Goal: Task Accomplishment & Management: Complete application form

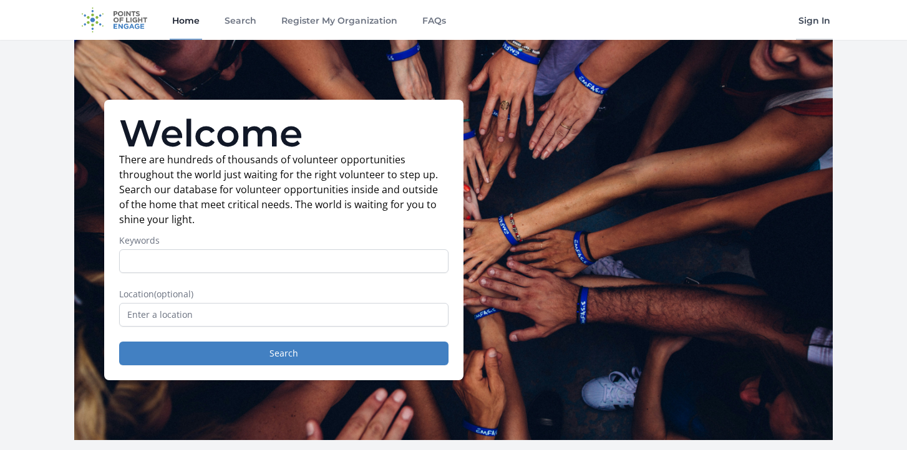
click at [809, 27] on link "Sign In" at bounding box center [814, 20] width 37 height 40
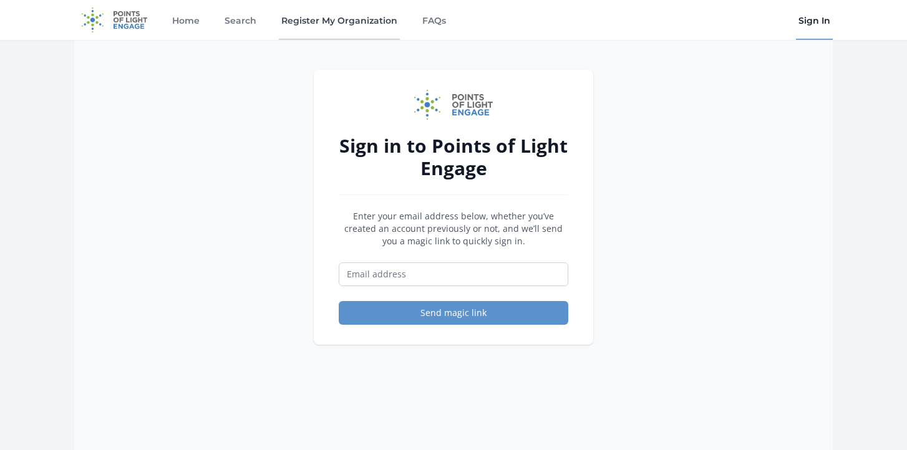
click at [331, 24] on link "Register My Organization" at bounding box center [339, 20] width 121 height 40
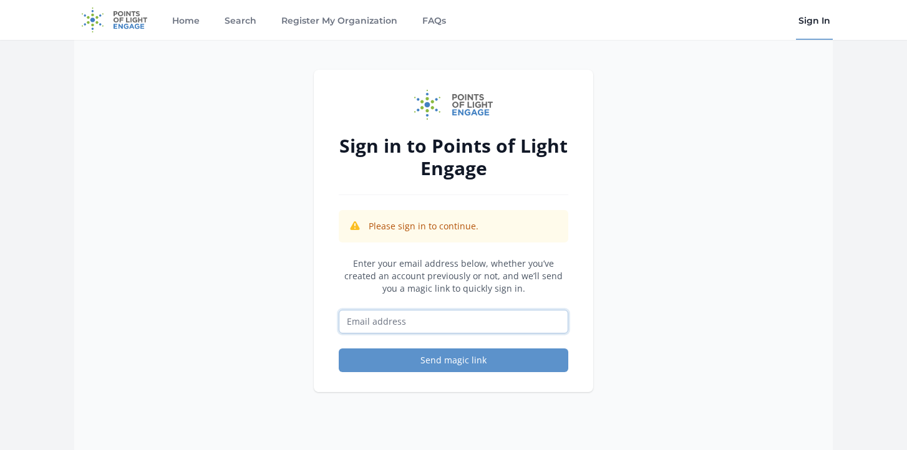
click at [366, 327] on input "Email address" at bounding box center [453, 322] width 229 height 24
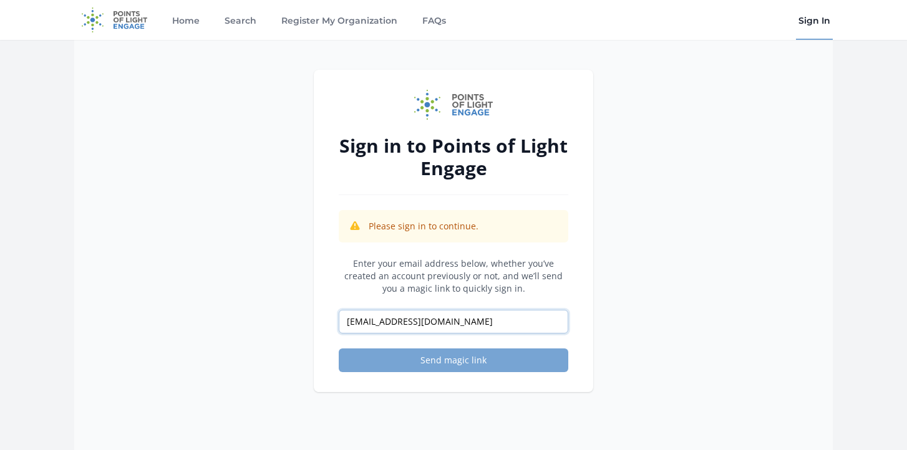
type input "[EMAIL_ADDRESS][DOMAIN_NAME]"
click at [392, 364] on button "Send magic link" at bounding box center [453, 361] width 229 height 24
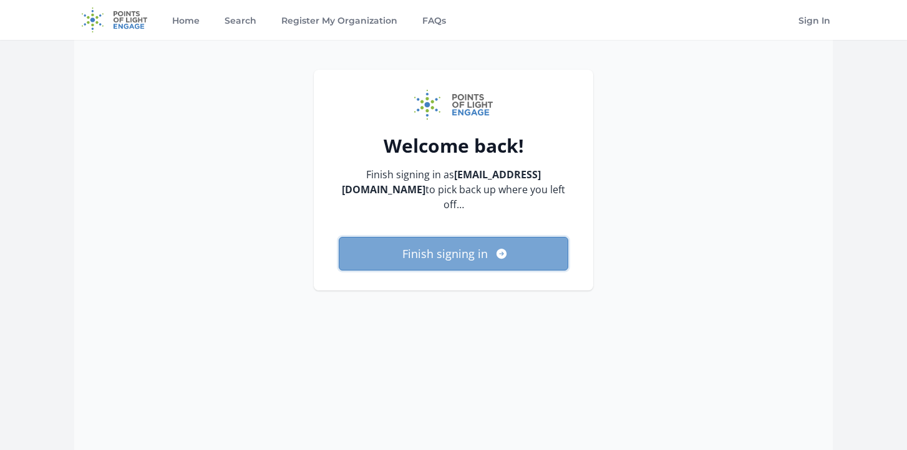
click at [465, 237] on button "Finish signing in" at bounding box center [453, 254] width 229 height 34
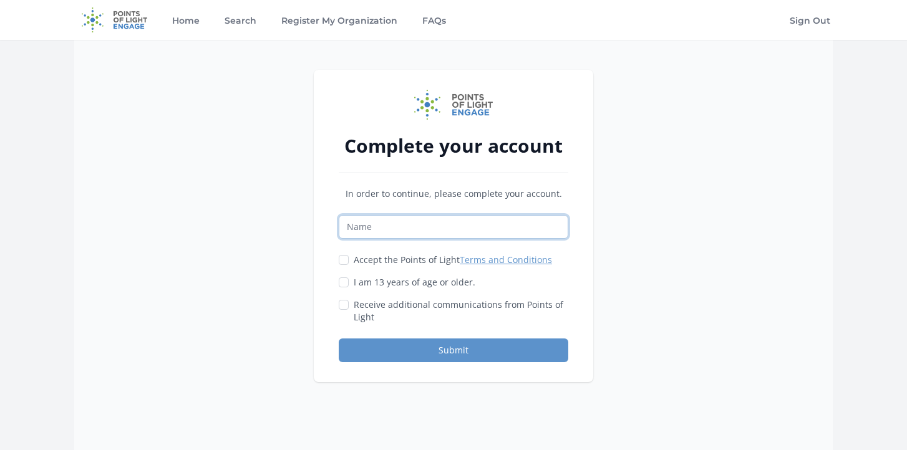
click at [394, 230] on input "Name" at bounding box center [453, 227] width 229 height 24
type input "[PERSON_NAME]"
click at [339, 264] on div at bounding box center [344, 260] width 10 height 12
click at [342, 263] on input "Accept the Points of Light Terms and Conditions" at bounding box center [344, 260] width 10 height 10
checkbox input "true"
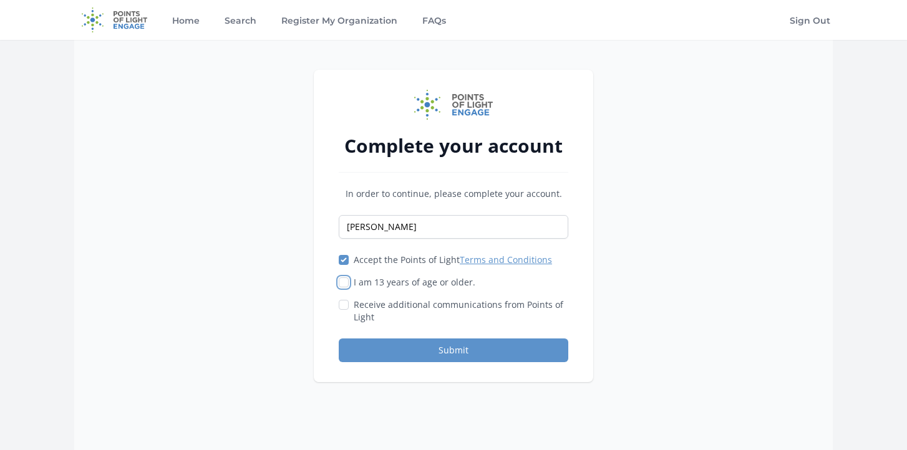
click at [342, 278] on input "I am 13 years of age or older." at bounding box center [344, 282] width 10 height 10
checkbox input "true"
click at [374, 354] on button "Submit" at bounding box center [453, 351] width 229 height 24
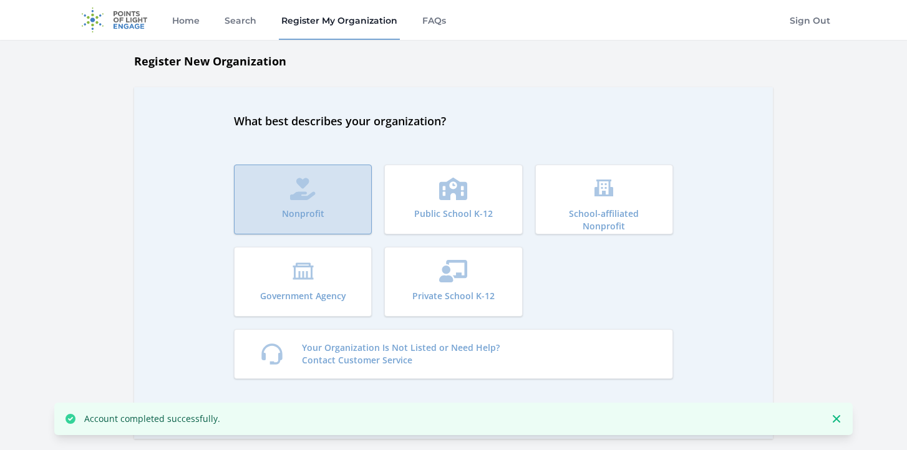
click at [296, 217] on p "Nonprofit" at bounding box center [303, 214] width 42 height 12
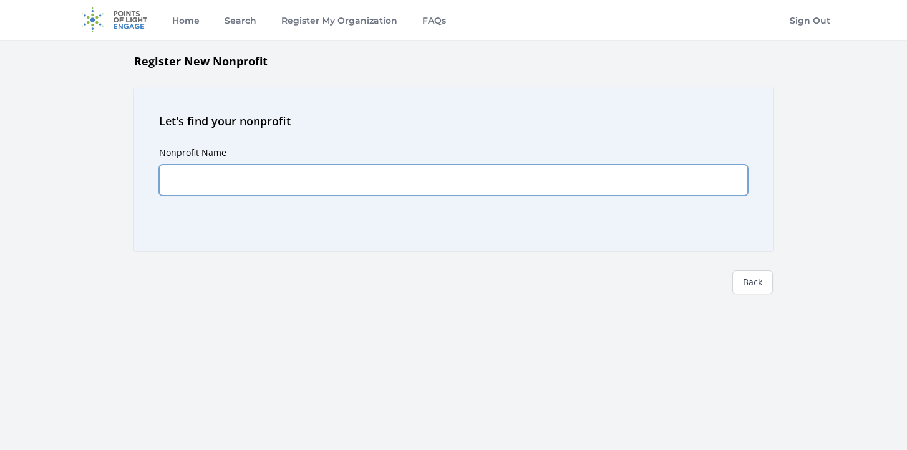
click at [271, 167] on input "Nonprofit Name" at bounding box center [453, 180] width 589 height 31
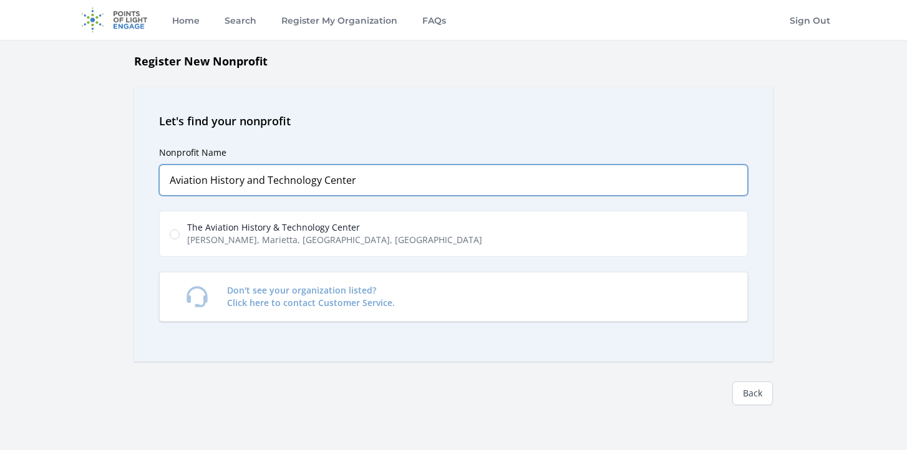
type input "Aviation History and Technology Center"
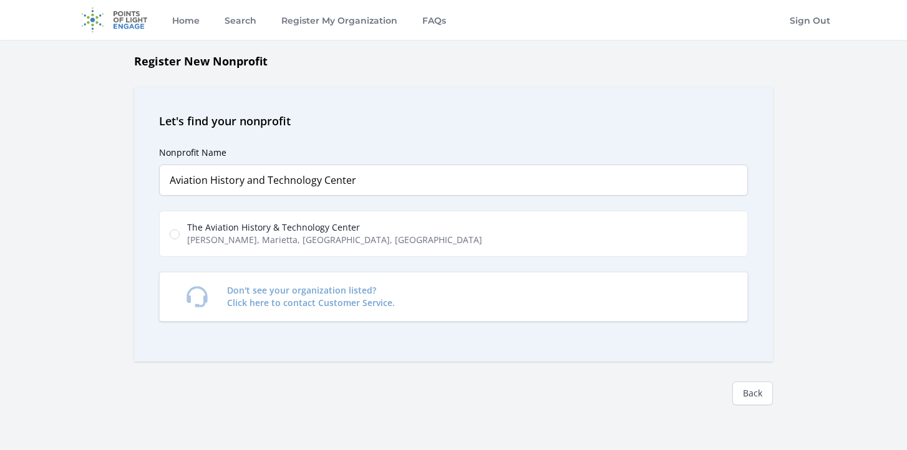
click at [196, 238] on span "Perrin Rd, Marietta, GA, USA" at bounding box center [334, 240] width 295 height 12
click at [180, 238] on input "The Aviation History & Technology Center Perrin Rd, Marietta, GA, USA" at bounding box center [175, 234] width 10 height 10
radio input "true"
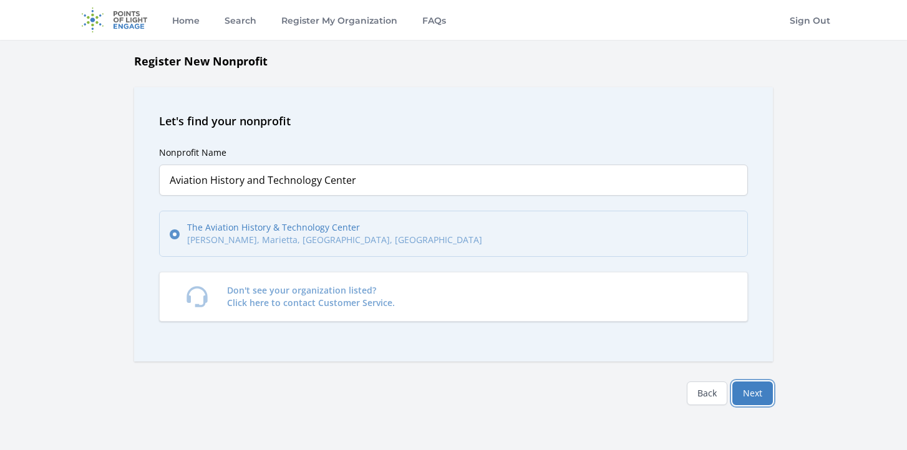
click at [763, 387] on button "Next" at bounding box center [752, 394] width 41 height 24
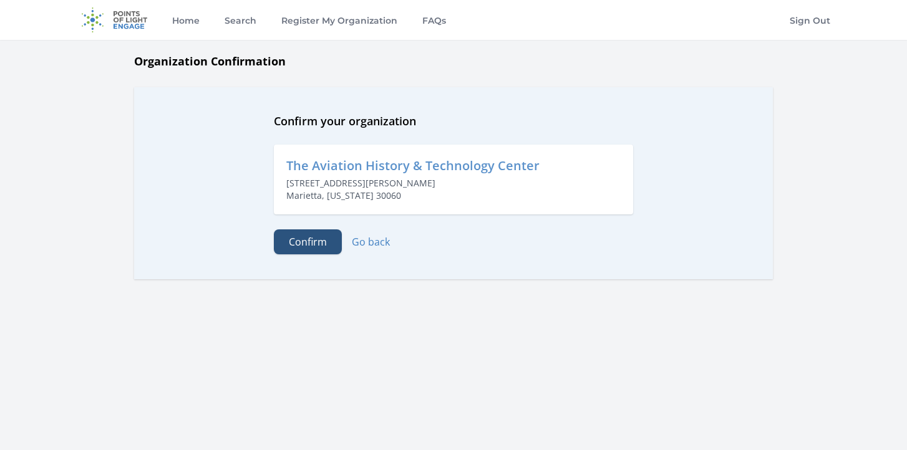
click at [320, 240] on button "Confirm" at bounding box center [308, 241] width 68 height 25
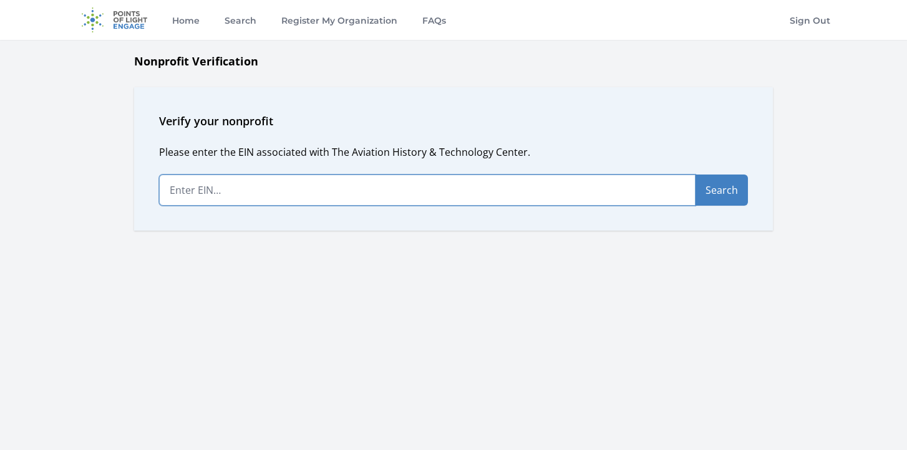
click at [229, 181] on input "text" at bounding box center [427, 190] width 536 height 31
type input "[US_EMPLOYER_IDENTIFICATION_NUMBER]"
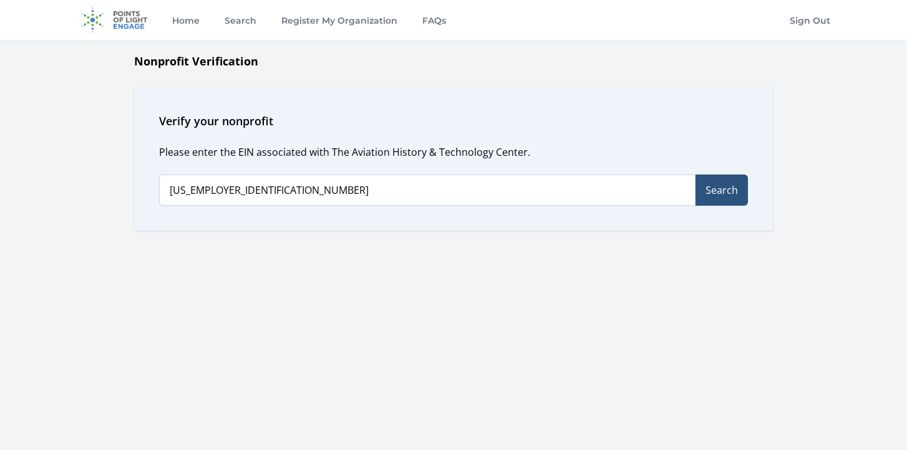
click at [711, 196] on button "Search" at bounding box center [721, 190] width 52 height 31
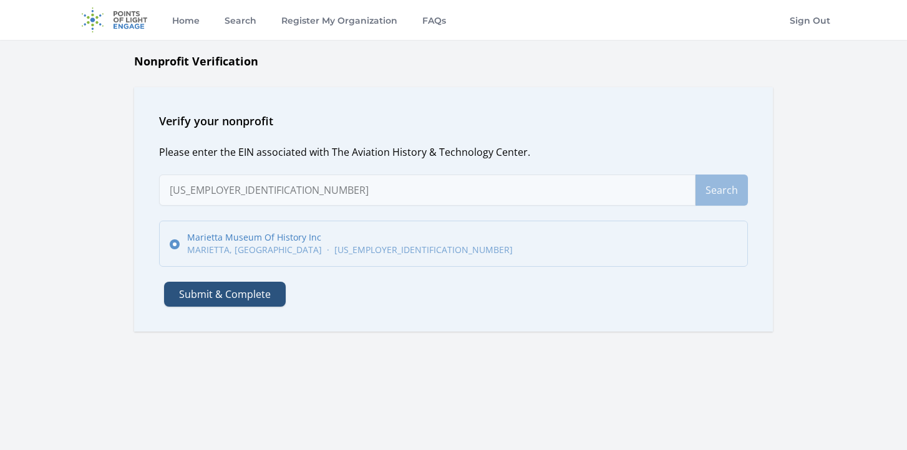
click at [234, 296] on button "Submit & Complete" at bounding box center [225, 294] width 122 height 25
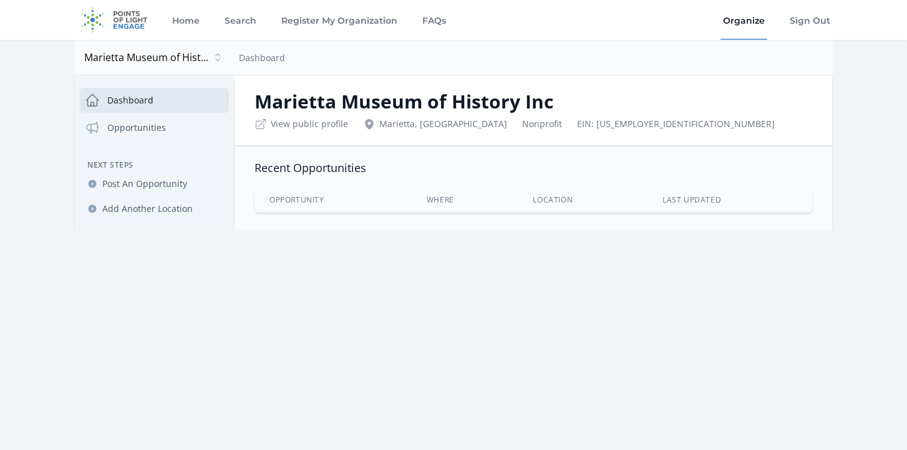
click at [328, 105] on h2 "Marietta Museum of History Inc" at bounding box center [532, 101] width 557 height 22
click at [215, 56] on button "Marietta Museum of History Inc" at bounding box center [154, 57] width 150 height 25
click at [347, 97] on h2 "Marietta Museum of History Inc" at bounding box center [532, 101] width 557 height 22
click at [552, 110] on h2 "Marietta Museum of History Inc" at bounding box center [532, 101] width 557 height 22
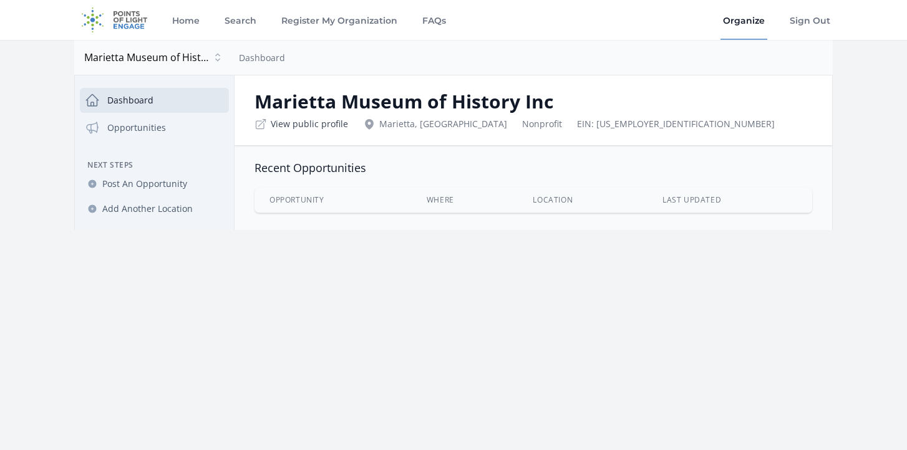
click at [324, 125] on link "View public profile" at bounding box center [309, 124] width 77 height 12
click at [318, 122] on link "View public profile" at bounding box center [309, 124] width 77 height 12
click at [254, 55] on link "Dashboard" at bounding box center [262, 58] width 46 height 12
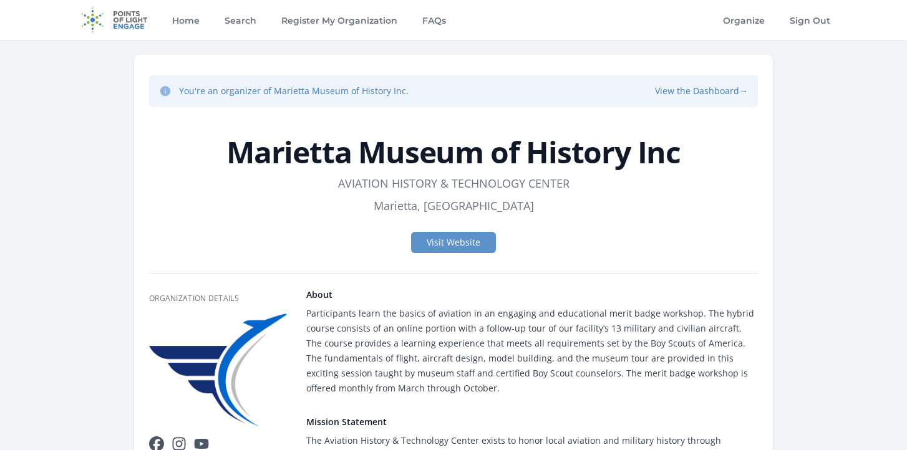
drag, startPoint x: 514, startPoint y: 387, endPoint x: 364, endPoint y: 317, distance: 166.5
click at [364, 317] on div "Participants learn the basics of aviation in an engaging and educational merit …" at bounding box center [531, 351] width 451 height 90
click at [389, 332] on div "Participants learn the basics of aviation in an engaging and educational merit …" at bounding box center [531, 351] width 451 height 90
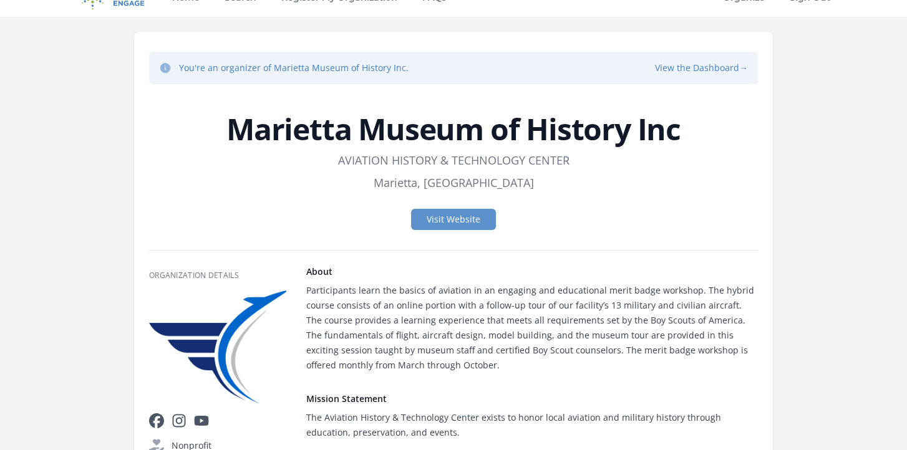
scroll to position [21, 0]
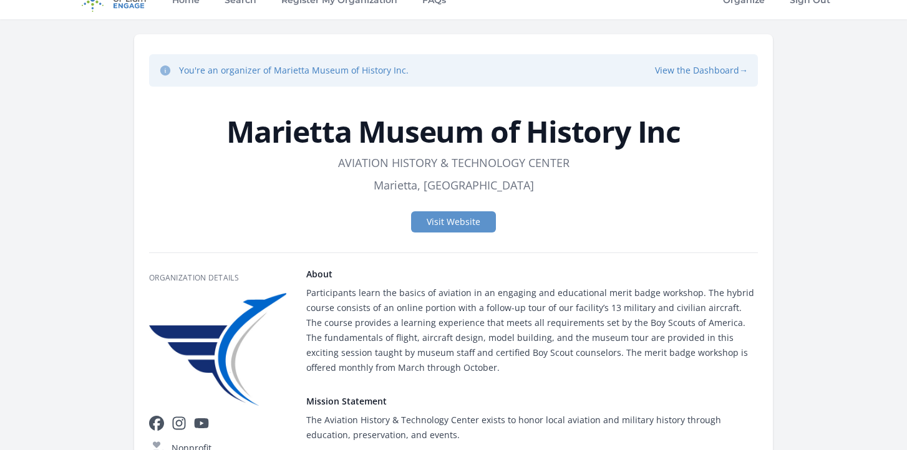
click at [701, 55] on div "You're an organizer of Marietta Museum of History Inc. View the Dashboard →" at bounding box center [453, 70] width 609 height 32
click at [701, 68] on button "View the Dashboard →" at bounding box center [701, 70] width 93 height 12
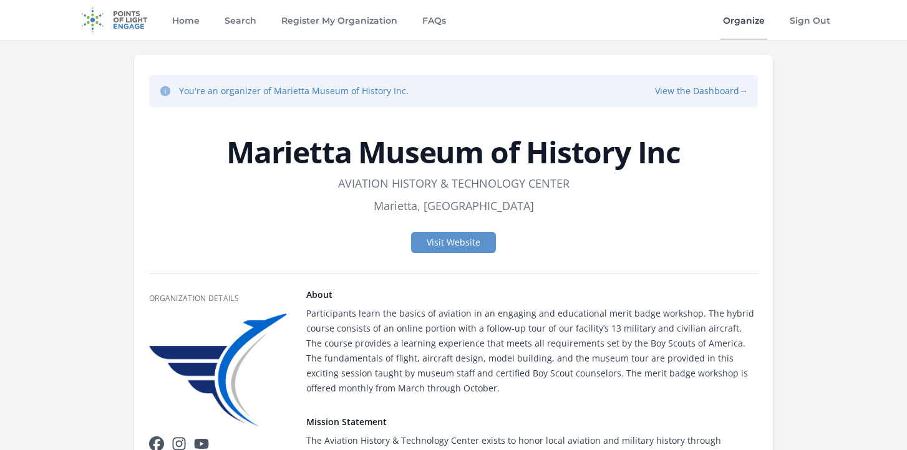
click at [744, 22] on link "Organize" at bounding box center [743, 20] width 47 height 40
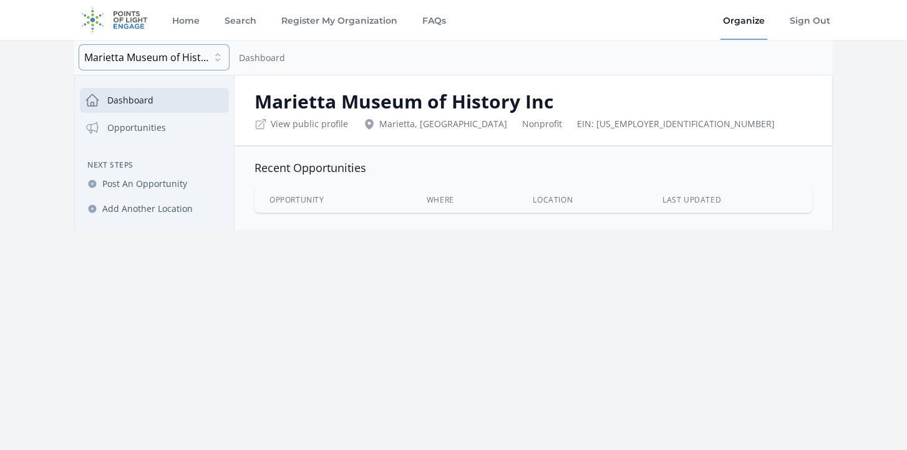
click at [213, 58] on button "Marietta Museum of History Inc" at bounding box center [154, 57] width 150 height 25
click at [167, 62] on span "Marietta Museum of History Inc" at bounding box center [154, 57] width 140 height 15
click at [145, 132] on link "Opportunities" at bounding box center [154, 127] width 149 height 25
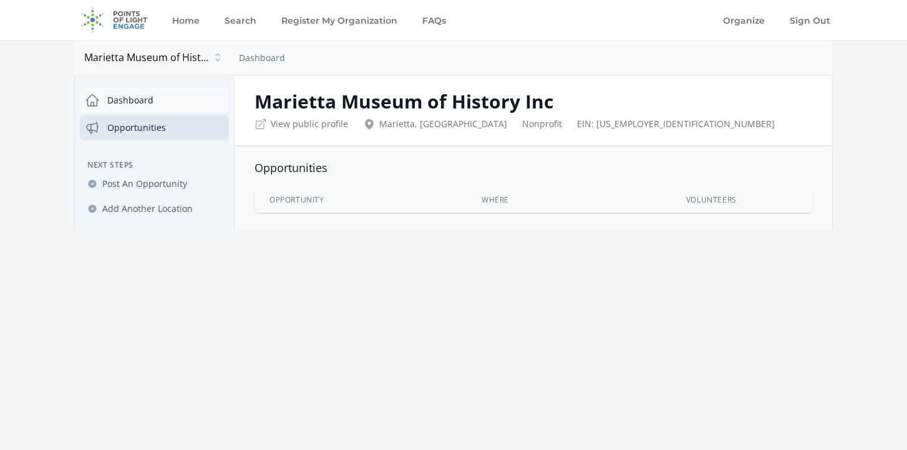
click at [152, 101] on link "Dashboard" at bounding box center [154, 100] width 149 height 25
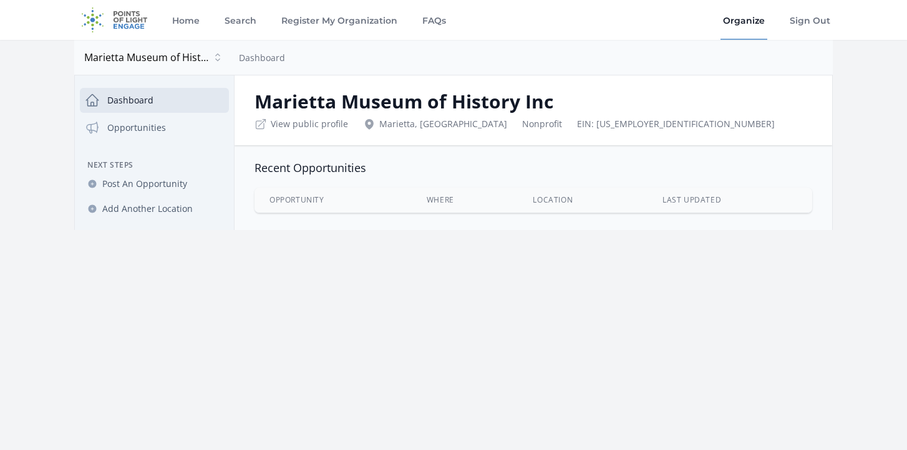
click at [594, 128] on div "View public profile [GEOGRAPHIC_DATA], [GEOGRAPHIC_DATA] Nonprofit EIN: [US_EMP…" at bounding box center [532, 121] width 557 height 17
click at [165, 181] on span "Post An Opportunity" at bounding box center [144, 184] width 85 height 12
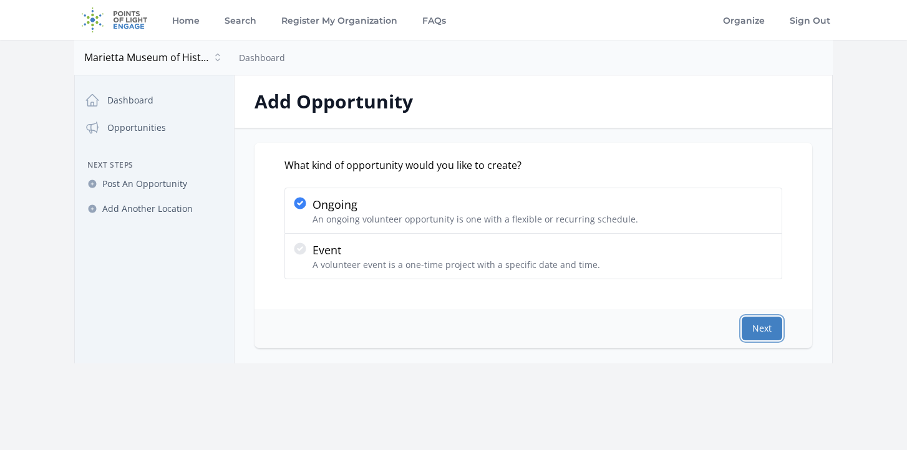
click at [770, 335] on button "Next" at bounding box center [761, 329] width 41 height 24
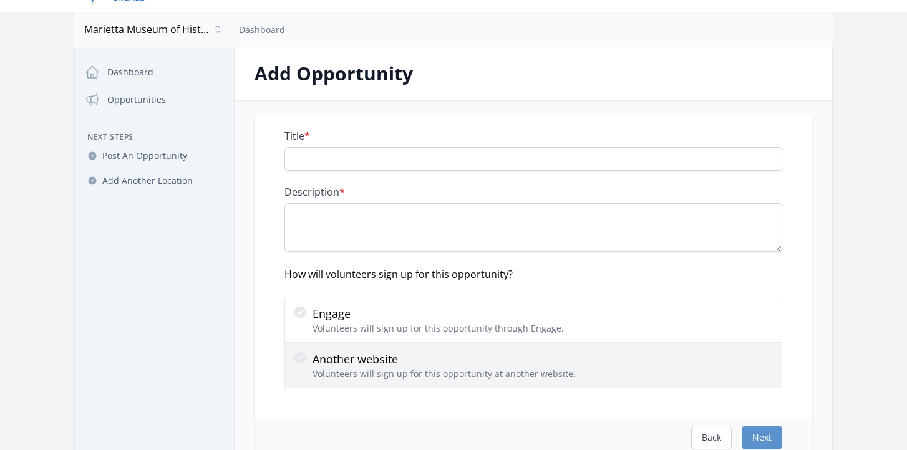
scroll to position [32, 0]
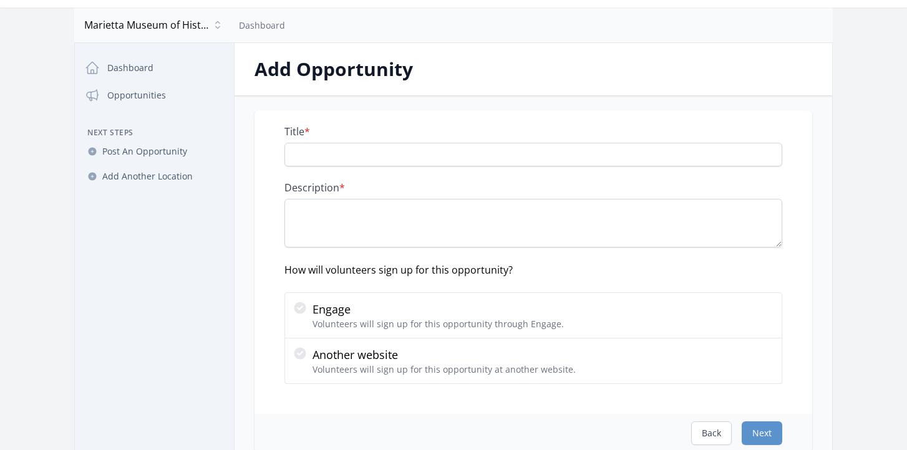
click at [409, 385] on div "Title * Description * How will volunteers sign up for this opportunity? Engage …" at bounding box center [532, 262] width 557 height 304
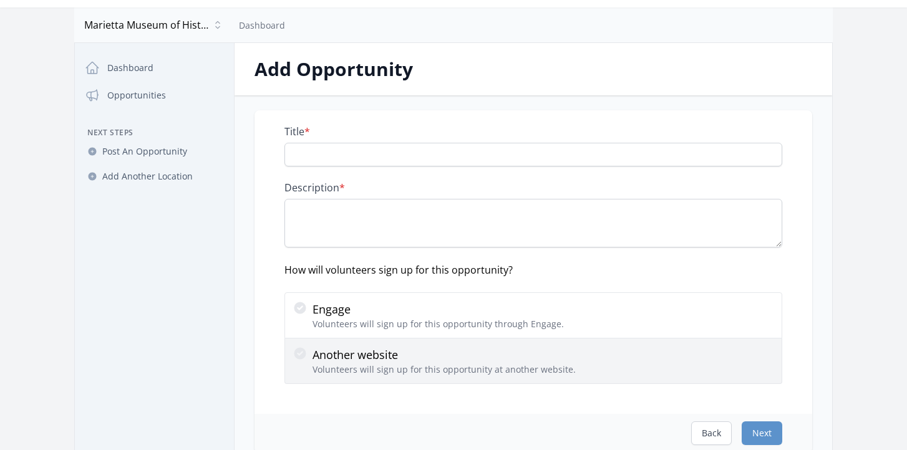
click at [413, 369] on p "Volunteers will sign up for this opportunity at another website." at bounding box center [443, 370] width 263 height 12
click at [0, 0] on input "Another website Volunteers will sign up for this opportunity at another website." at bounding box center [0, 0] width 0 height 0
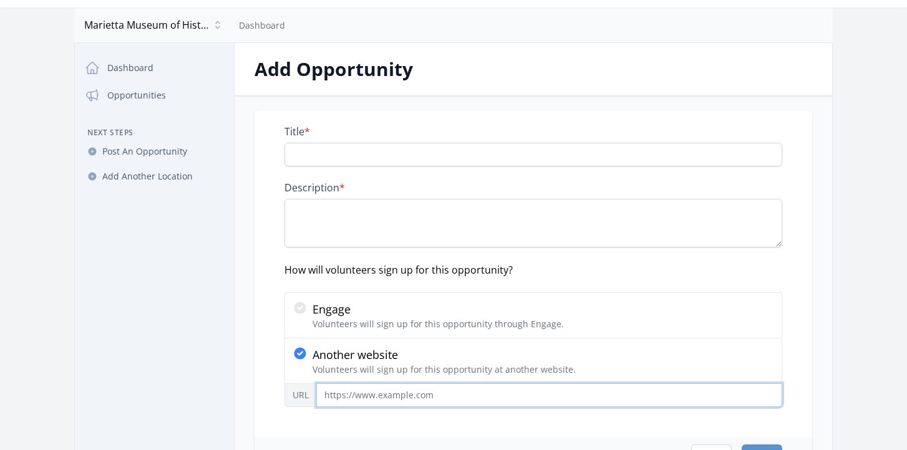
click at [392, 403] on input "URL" at bounding box center [549, 395] width 466 height 24
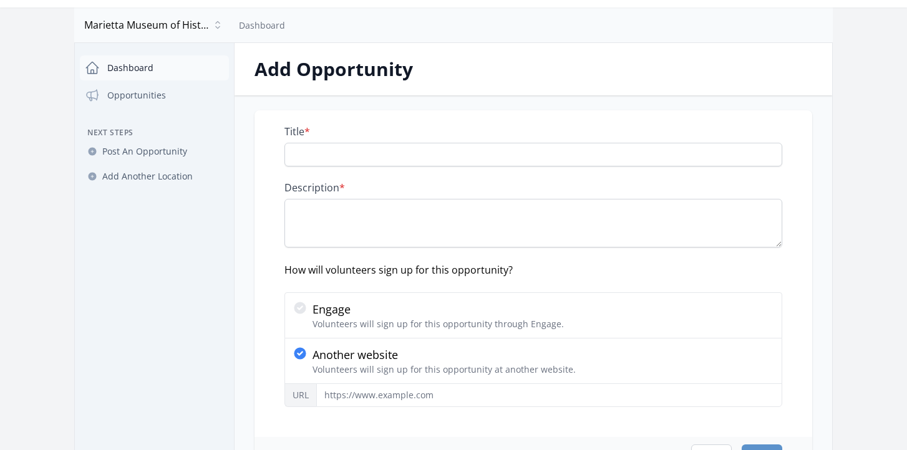
click at [158, 57] on link "Dashboard" at bounding box center [154, 67] width 149 height 25
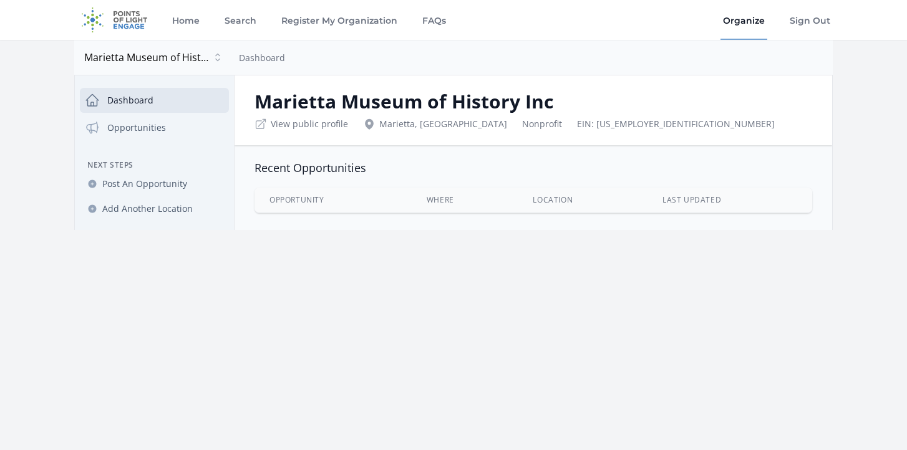
click at [138, 63] on span "Marietta Museum of History Inc" at bounding box center [146, 57] width 125 height 15
click at [301, 130] on link "View public profile" at bounding box center [309, 124] width 77 height 12
click at [396, 105] on h2 "Marietta Museum of History Inc" at bounding box center [532, 101] width 557 height 22
click at [397, 122] on div "Marietta, [GEOGRAPHIC_DATA]" at bounding box center [435, 124] width 144 height 12
click at [321, 195] on th "Opportunity" at bounding box center [332, 200] width 157 height 25
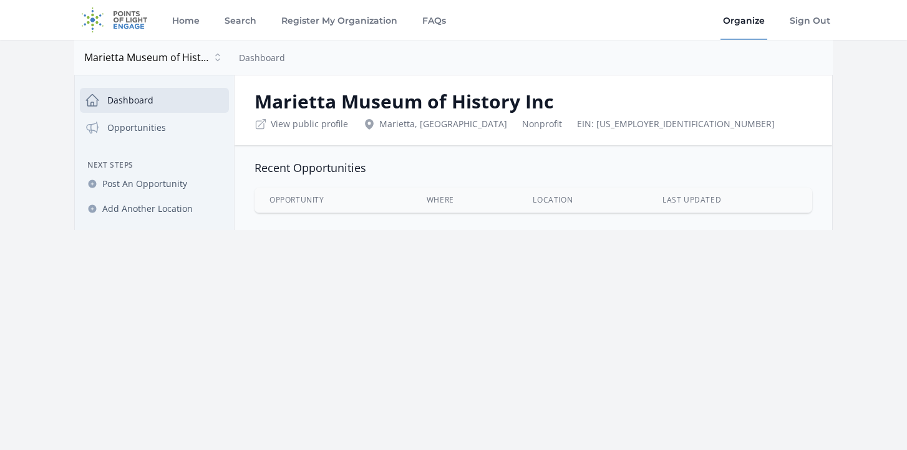
click at [481, 205] on th "Where" at bounding box center [465, 200] width 107 height 25
click at [736, 22] on link "Organize" at bounding box center [743, 20] width 47 height 40
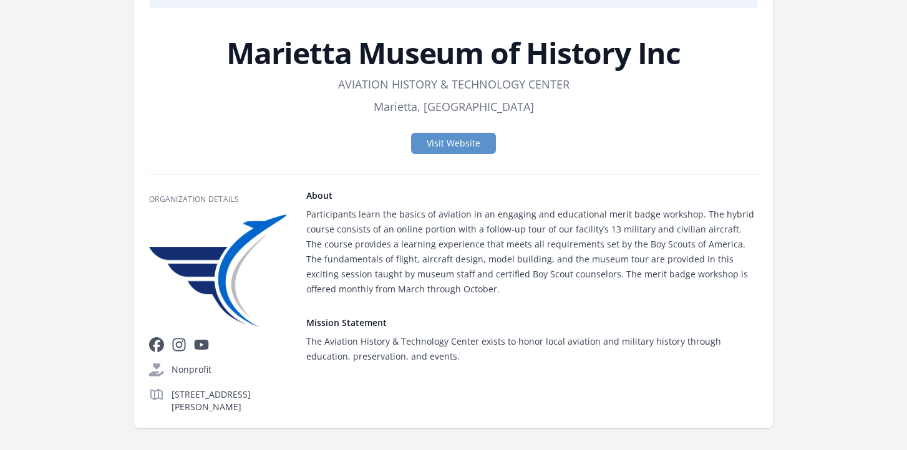
scroll to position [101, 0]
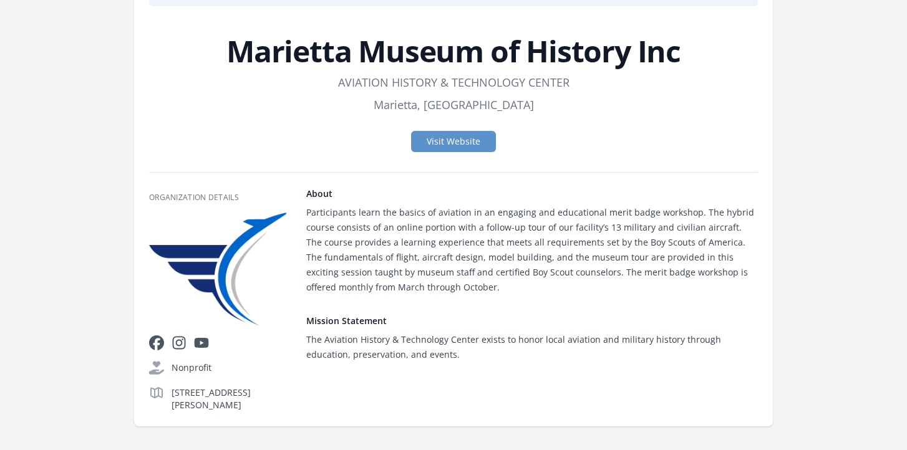
click at [478, 281] on div "Participants learn the basics of aviation in an engaging and educational merit …" at bounding box center [531, 250] width 451 height 90
click at [465, 296] on div "About Participants learn the basics of aviation in an engaging and educational …" at bounding box center [531, 300] width 451 height 224
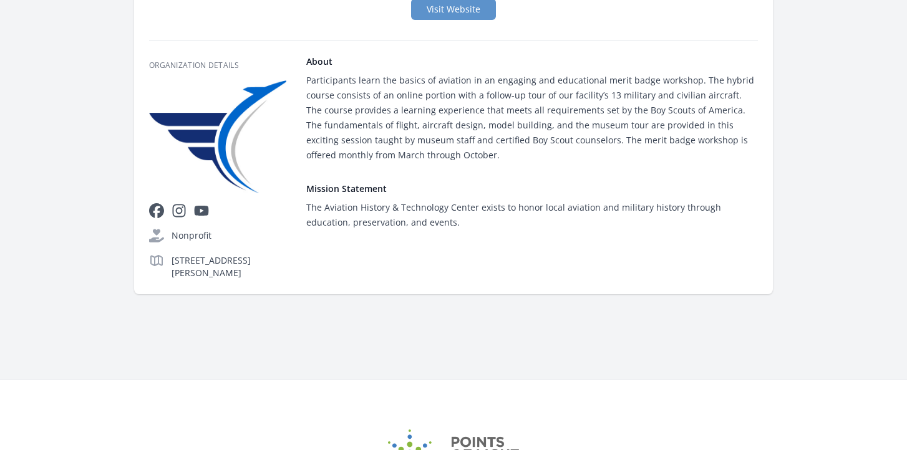
scroll to position [253, 0]
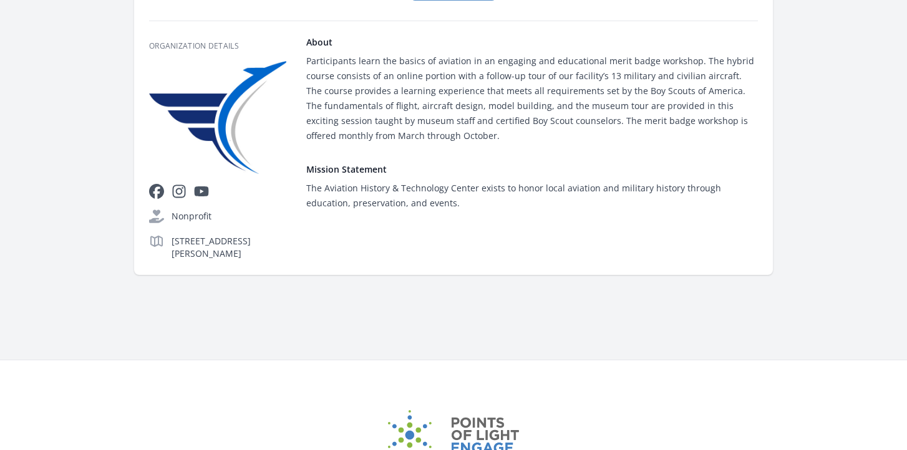
click at [378, 201] on div "The Aviation History & Technology Center exists to honor local aviation and mil…" at bounding box center [531, 196] width 451 height 30
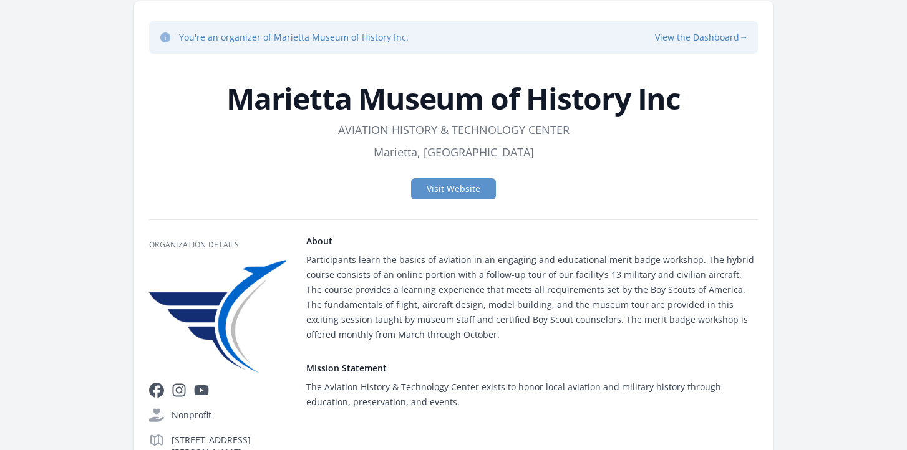
scroll to position [0, 0]
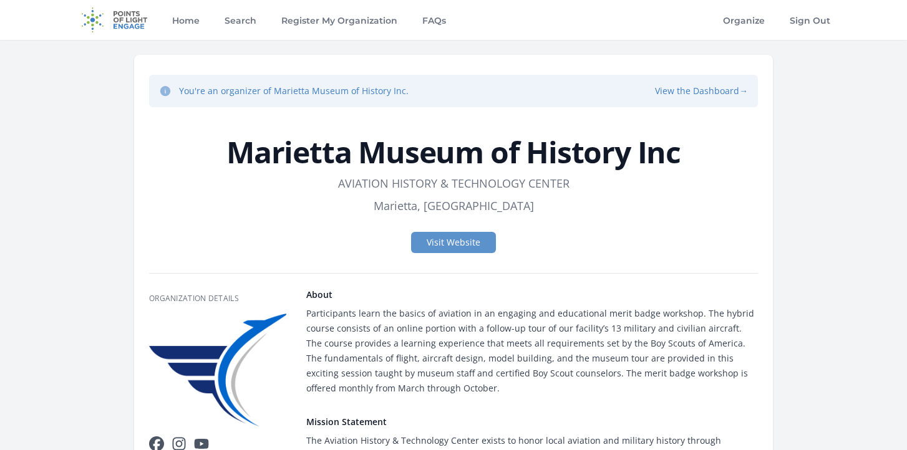
click at [458, 150] on h1 "Marietta Museum of History Inc" at bounding box center [453, 152] width 609 height 30
click at [188, 303] on h3 "Organization Details" at bounding box center [217, 299] width 137 height 10
click at [259, 320] on img at bounding box center [217, 370] width 137 height 113
click at [471, 237] on link "Visit Website" at bounding box center [453, 242] width 85 height 21
click at [388, 95] on p "You're an organizer of Marietta Museum of History Inc." at bounding box center [293, 91] width 229 height 12
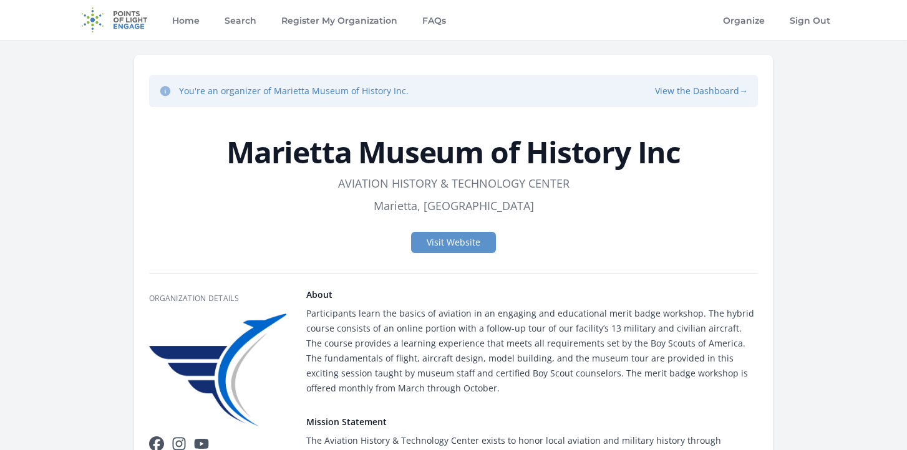
click at [369, 95] on p "You're an organizer of Marietta Museum of History Inc." at bounding box center [293, 91] width 229 height 12
click at [225, 292] on div "Organization Details facebook instagram youtube" at bounding box center [217, 401] width 137 height 224
click at [231, 305] on div "Organization Details facebook instagram youtube" at bounding box center [217, 401] width 137 height 224
click at [737, 18] on link "Organize" at bounding box center [743, 20] width 47 height 40
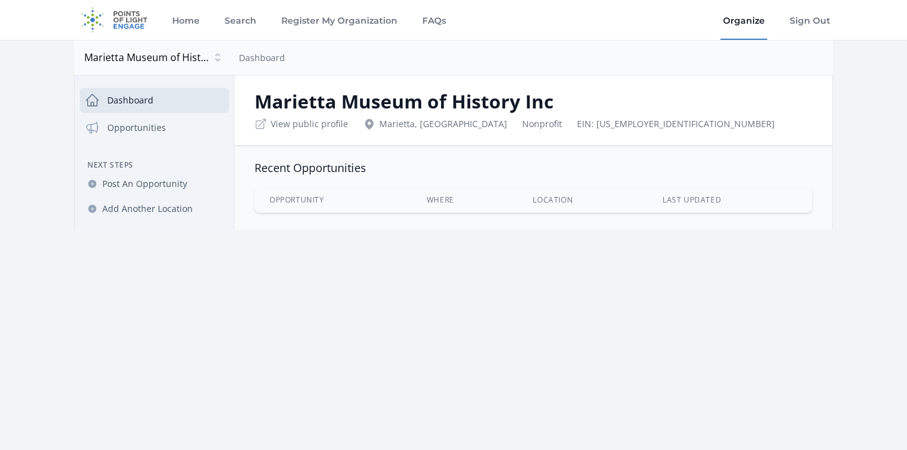
click at [736, 22] on link "Organize" at bounding box center [743, 20] width 47 height 40
click at [142, 64] on span "Marietta Museum of History Inc" at bounding box center [146, 57] width 125 height 15
click at [152, 58] on span "Marietta Museum of History Inc" at bounding box center [154, 57] width 140 height 15
click at [177, 15] on link "Home" at bounding box center [186, 20] width 32 height 40
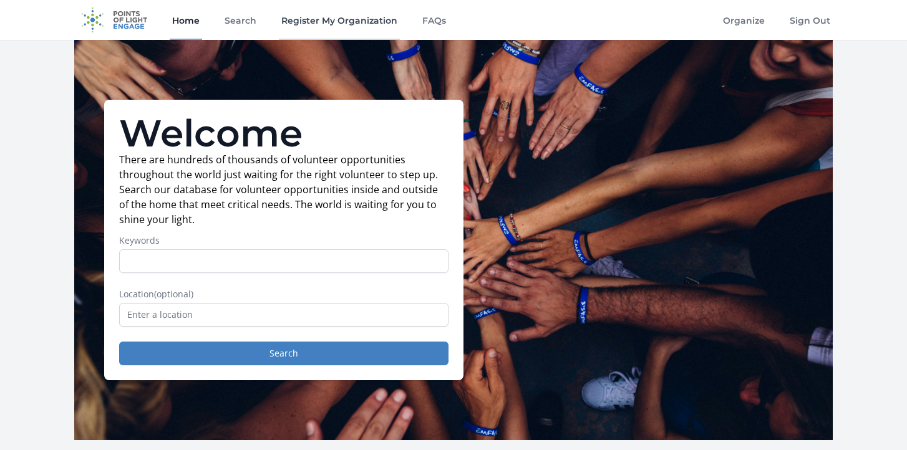
click at [328, 25] on link "Register My Organization" at bounding box center [339, 20] width 121 height 40
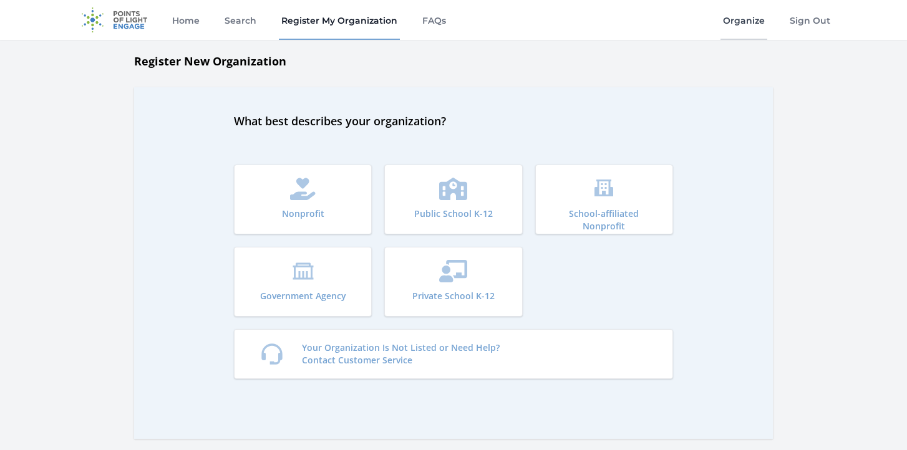
click at [750, 24] on link "Organize" at bounding box center [743, 20] width 47 height 40
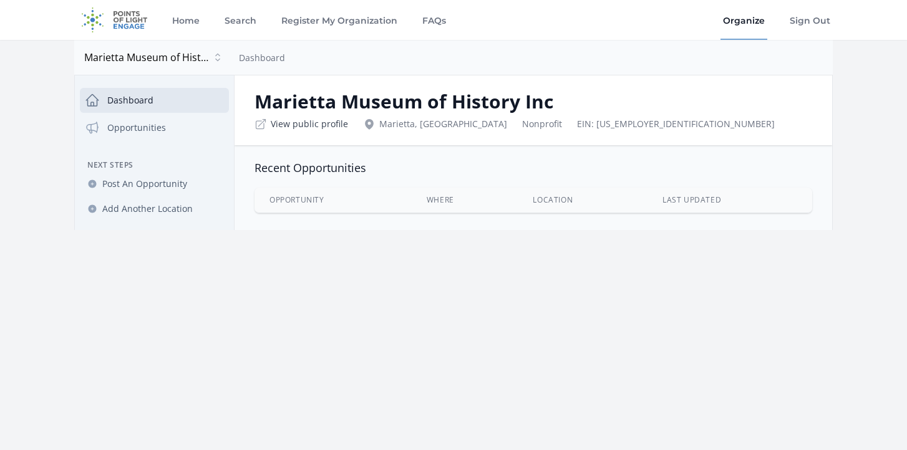
click at [301, 127] on link "View public profile" at bounding box center [309, 124] width 77 height 12
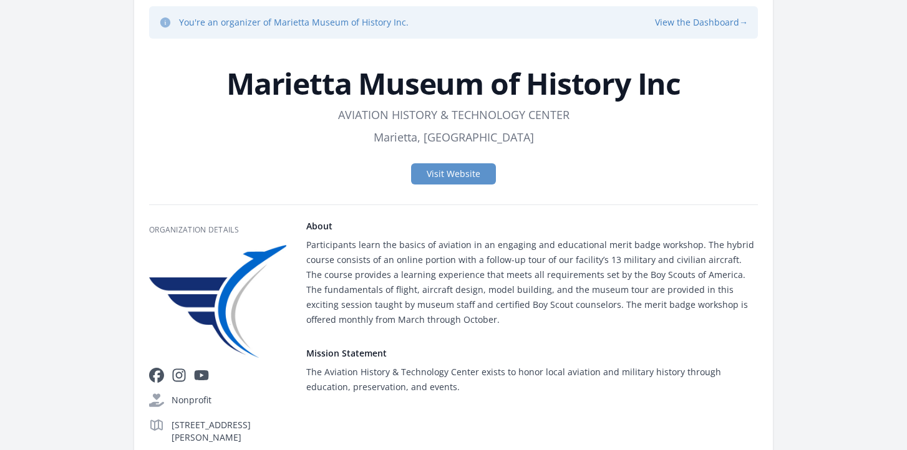
scroll to position [84, 0]
